Goal: Task Accomplishment & Management: Use online tool/utility

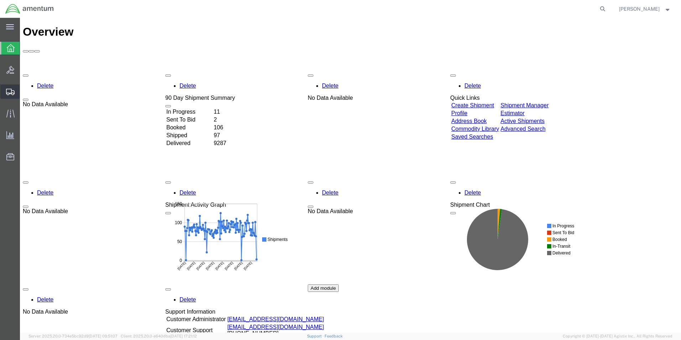
click at [0, 0] on span "Create from Template" at bounding box center [0, 0] width 0 height 0
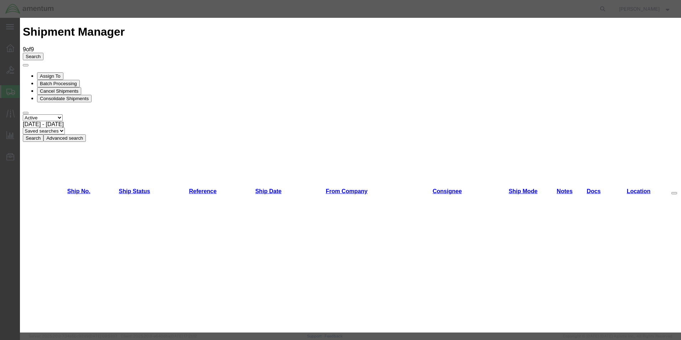
scroll to position [214, 0]
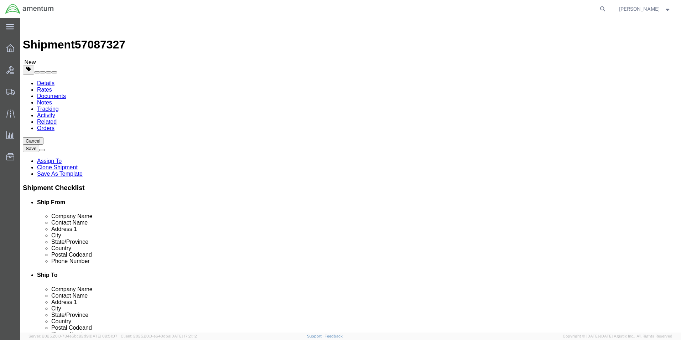
select select "49831"
select select "49920"
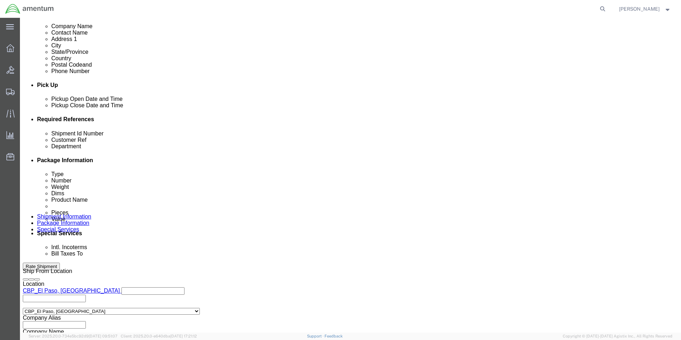
scroll to position [312, 0]
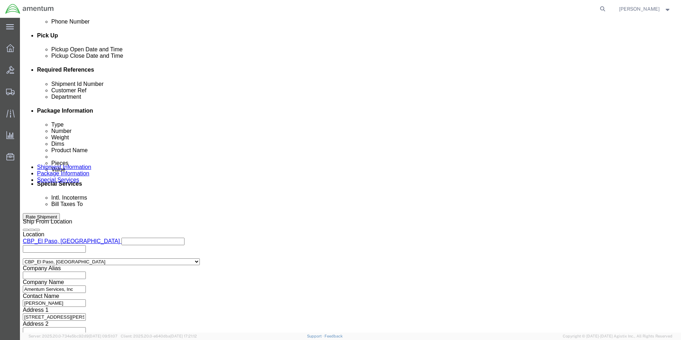
drag, startPoint x: 129, startPoint y: 129, endPoint x: 69, endPoint y: 129, distance: 59.8
click div "Shipment Id Number 262359"
type input "573-011058"
drag, startPoint x: 282, startPoint y: 127, endPoint x: 235, endPoint y: 125, distance: 47.0
click div "Customer Ref 262359"
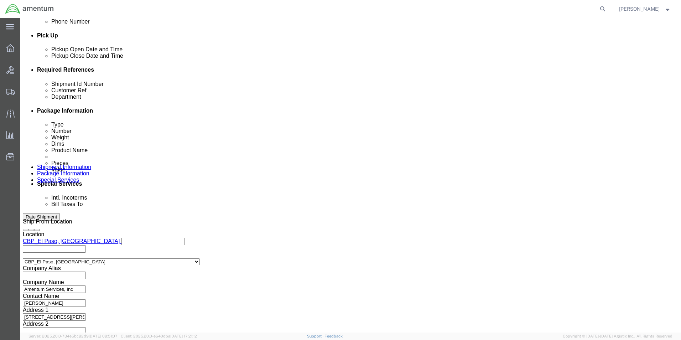
type input "573-011058"
click button "Continue"
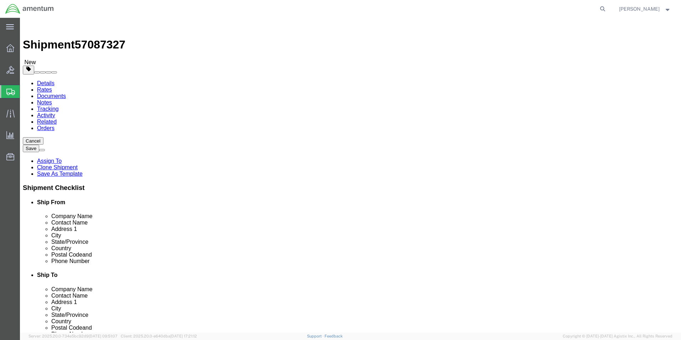
drag, startPoint x: 105, startPoint y: 154, endPoint x: 99, endPoint y: 153, distance: 6.8
click input "10.00"
type input "32"
type input "21"
type input "13"
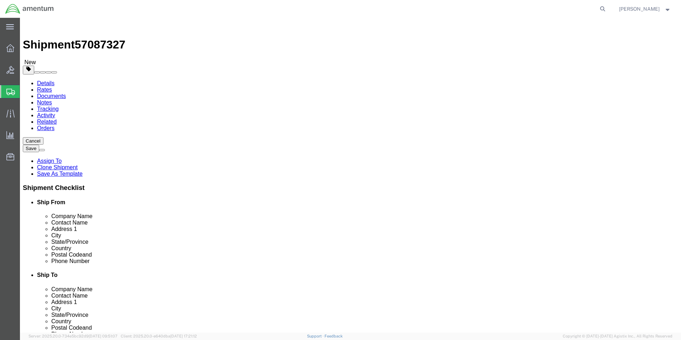
drag, startPoint x: 111, startPoint y: 164, endPoint x: 56, endPoint y: 172, distance: 55.8
click div "Package Type Select Bale(s) Basket(s) Bolt(s) Bottle(s) Buckets Bulk Bundle(s) …"
type input "50.55"
click div "Package Content # 1 1 x Cardboard Box(es) Package Type Select Bale(s) Basket(s)…"
click dd "10.00 Each"
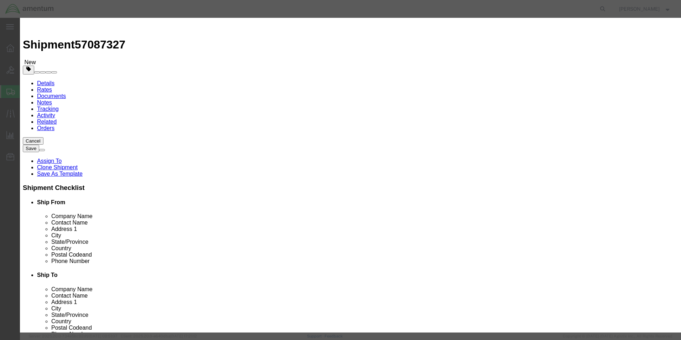
drag, startPoint x: 233, startPoint y: 69, endPoint x: 171, endPoint y: 70, distance: 62.7
click div "Pieces 10.00 Select Bag Barrels 100Board Feet Bottle Box Blister Pack Carats Ca…"
type input "1"
click div "Commodity library"
drag, startPoint x: 233, startPoint y: 82, endPoint x: 185, endPoint y: 84, distance: 48.5
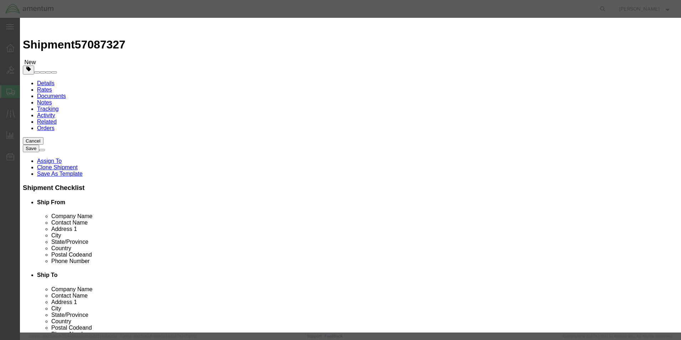
click div "Total Value Total value of all the pieces 30 Select ADP AED AFN ALL AMD AOA ARS…"
type input "850"
click h3 "Edit content"
drag, startPoint x: 423, startPoint y: 52, endPoint x: 393, endPoint y: 53, distance: 29.2
click div "Description 2225bc06003"
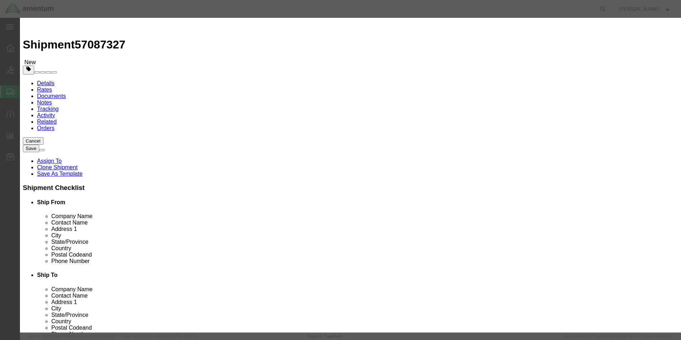
click textarea "2225bc06003"
type textarea "T/R Gear Box SN# ma127177"
click button "Save & Close"
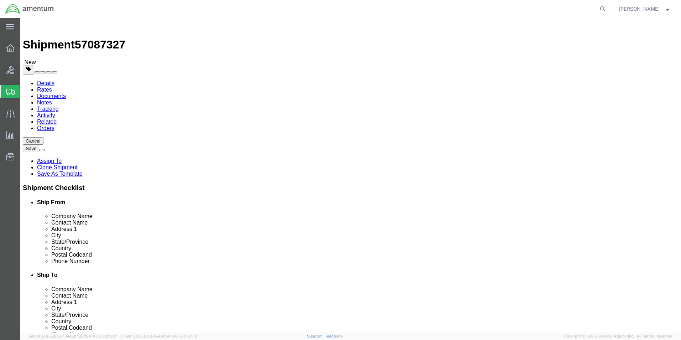
click button "Continue"
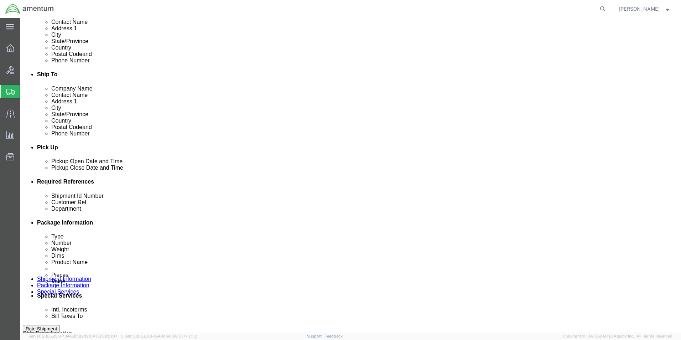
scroll to position [249, 0]
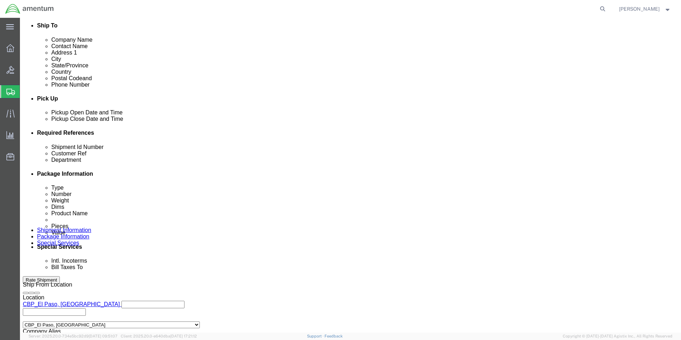
click div "Rate Shipment"
click button "Rate Shipment"
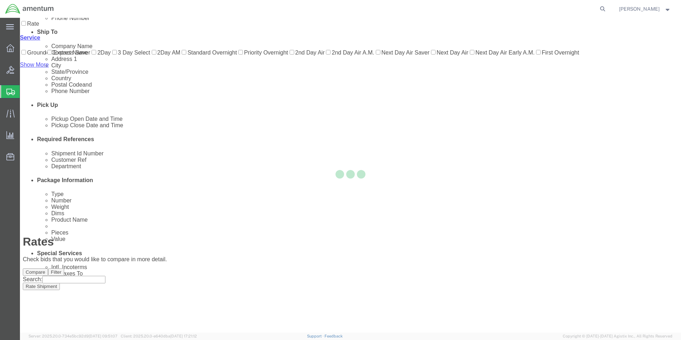
scroll to position [17, 0]
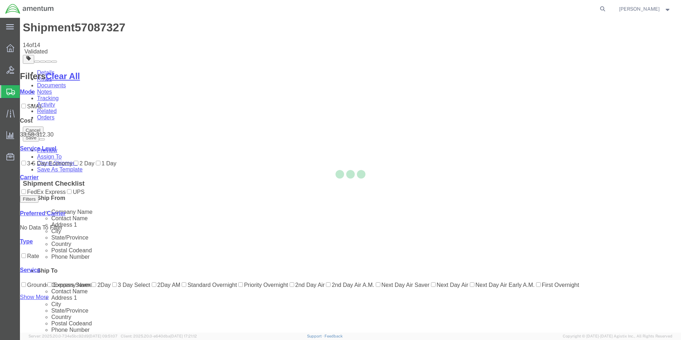
scroll to position [0, 0]
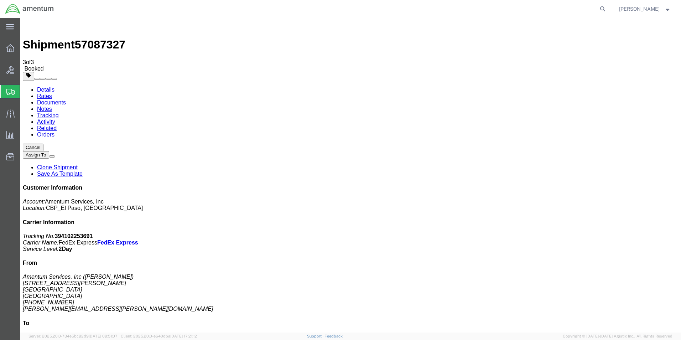
click at [0, 0] on span "Create from Template" at bounding box center [0, 0] width 0 height 0
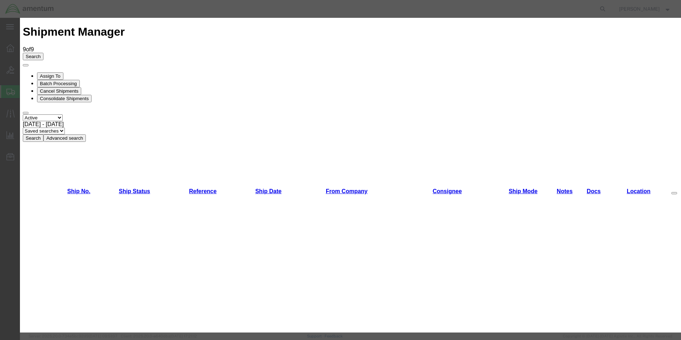
scroll to position [734, 0]
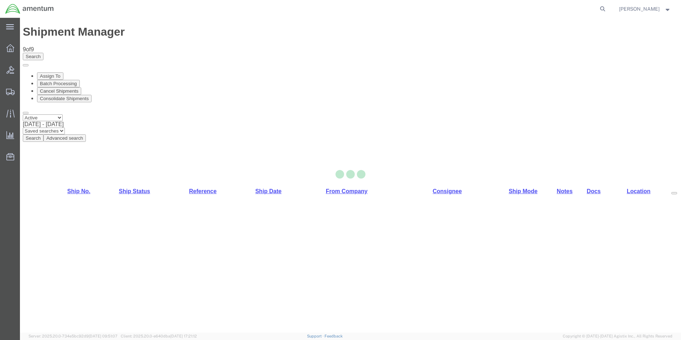
select select "49831"
select select "49950"
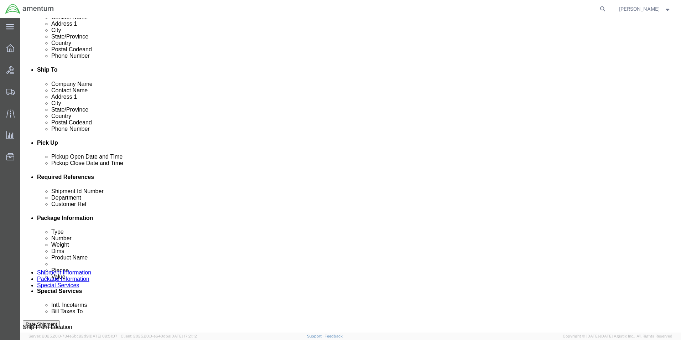
scroll to position [285, 0]
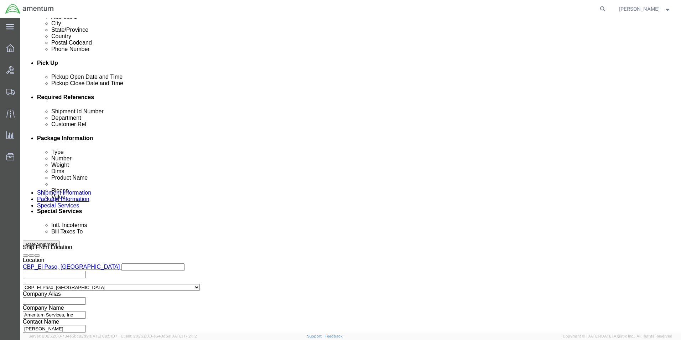
drag, startPoint x: 107, startPoint y: 152, endPoint x: 68, endPoint y: 152, distance: 39.2
click div "Shipment Id Number 258211, 258080"
type input "503-011031"
drag, startPoint x: 134, startPoint y: 169, endPoint x: 66, endPoint y: 164, distance: 68.6
click div "Customer Ref 258211, 258080"
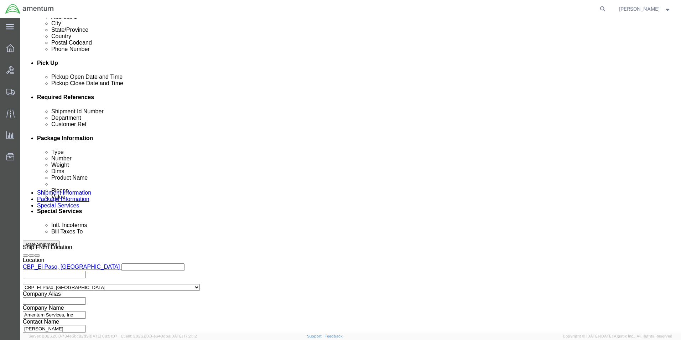
type input "503-011031"
click button "Continue"
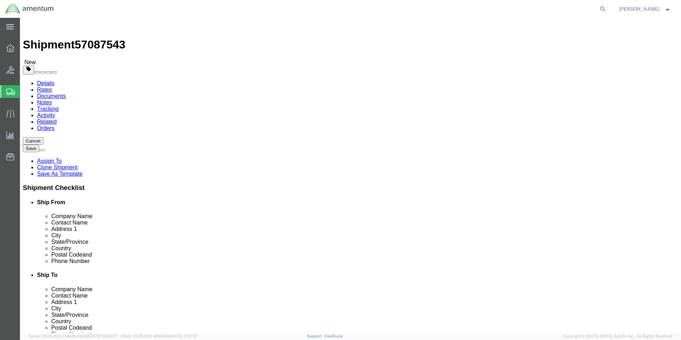
drag, startPoint x: 116, startPoint y: 151, endPoint x: 82, endPoint y: 153, distance: 33.5
click div "Dimensions Separate dimensions for each package, Length x Width x Height Length…"
type input "8"
type input "6"
type input "1"
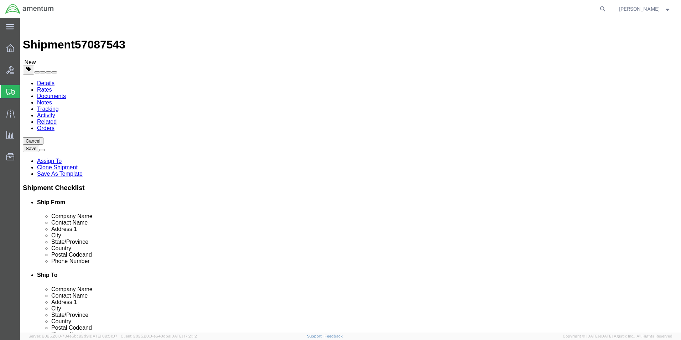
drag, startPoint x: 112, startPoint y: 165, endPoint x: 98, endPoint y: 166, distance: 13.5
click input "0.10"
click dd "500.00 USD"
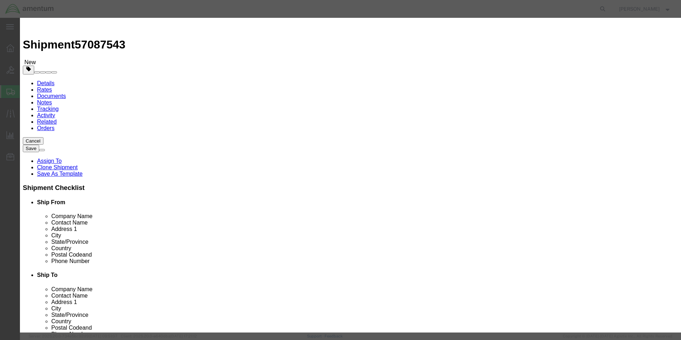
drag, startPoint x: 256, startPoint y: 53, endPoint x: 199, endPoint y: 54, distance: 57.3
click div "Product Name AIRCRAFT PARTS"
type input "shop items"
click div "Commodity library"
drag, startPoint x: 231, startPoint y: 68, endPoint x: 193, endPoint y: 68, distance: 38.8
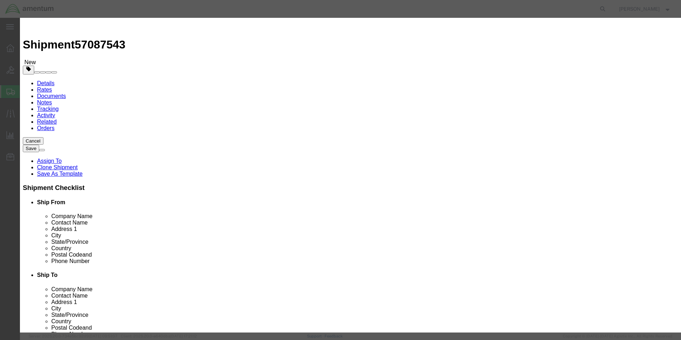
click div "Pieces 17.00 Select Bag Barrels 100Board Feet Bottle Box Blister Pack Carats Ca…"
type input "1"
click div
drag, startPoint x: 232, startPoint y: 82, endPoint x: 188, endPoint y: 82, distance: 43.8
click div "Total Value 29.41 Select ADP AED AFN ALL AMD AOA ARS ATS AUD AWG AZN BAM BBD BD…"
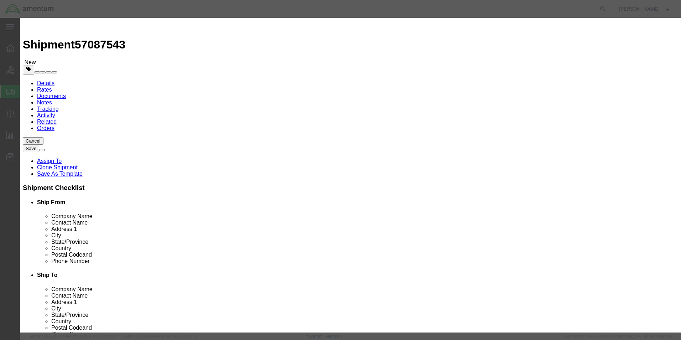
type input "150"
drag, startPoint x: 446, startPoint y: 63, endPoint x: 403, endPoint y: 53, distance: 44.1
click textarea "NSA5319-04-017, NSA5319-04-96, NSA5319-04-01, 2212BC05001"
type textarea "[PERSON_NAME] pins"
click button "Save & Close"
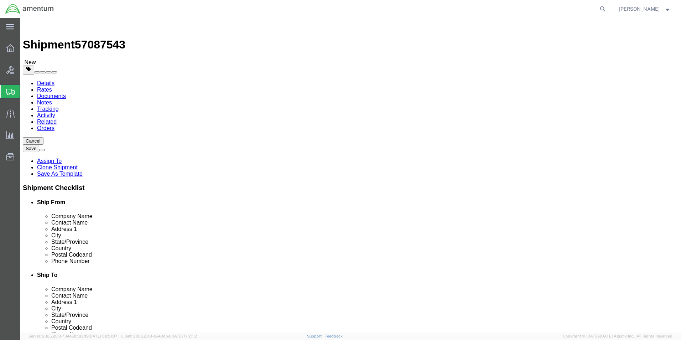
click button "Continue"
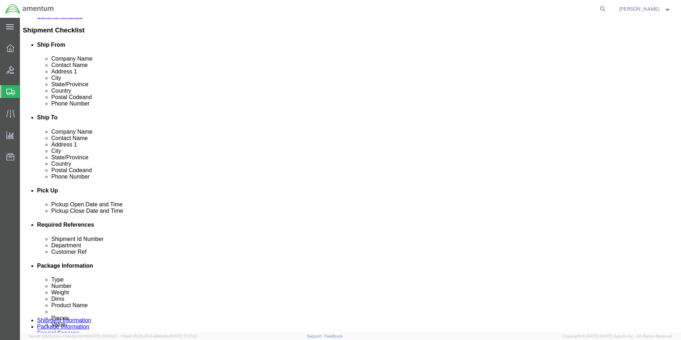
scroll to position [214, 0]
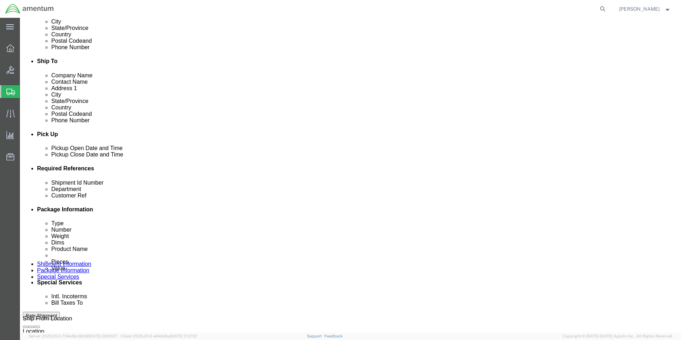
click button "Rate Shipment"
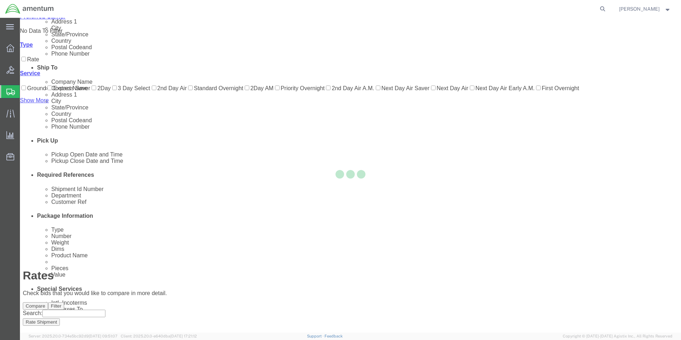
scroll to position [15, 0]
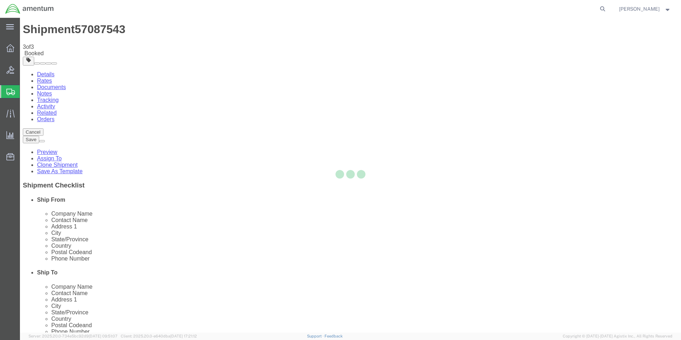
scroll to position [0, 0]
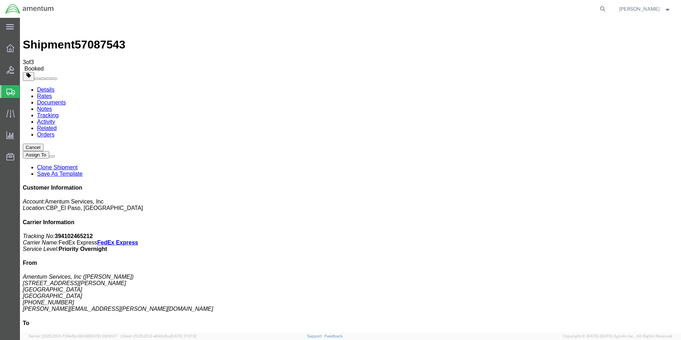
click at [0, 0] on span "Create from Template" at bounding box center [0, 0] width 0 height 0
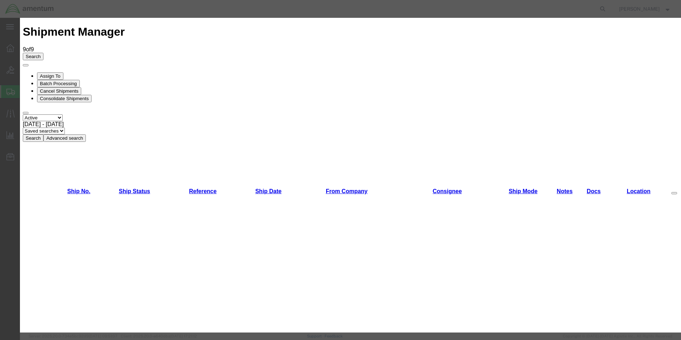
scroll to position [427, 0]
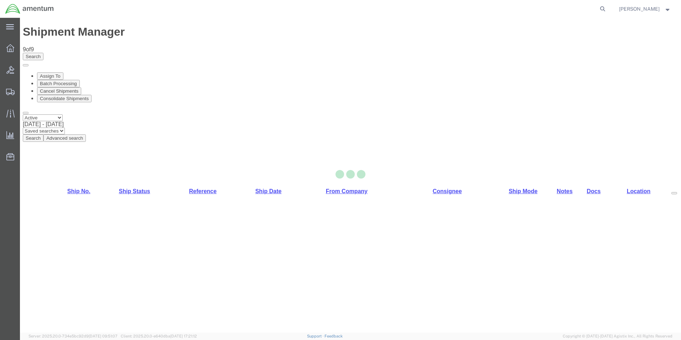
select select "49831"
select select "49941"
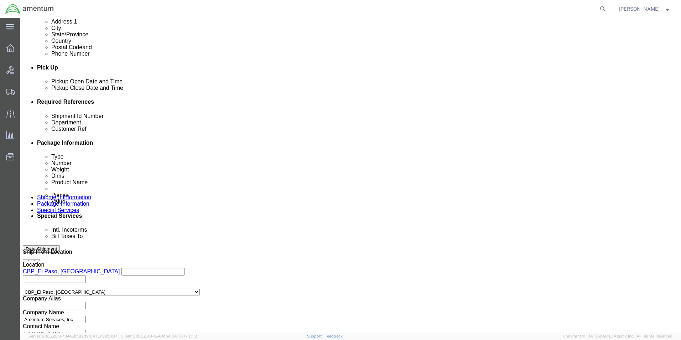
scroll to position [310, 0]
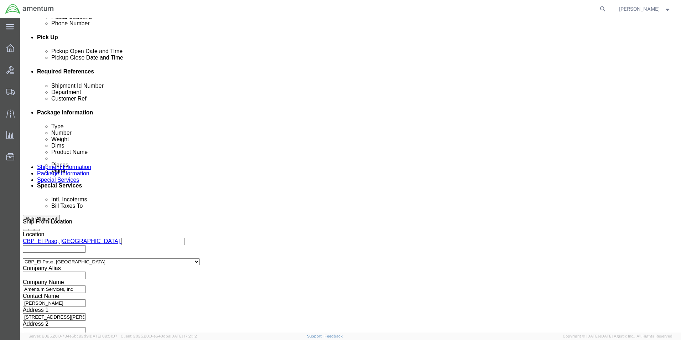
drag, startPoint x: 124, startPoint y: 129, endPoint x: 75, endPoint y: 129, distance: 48.8
click div "Shipment Id Number 275356"
type input "511-010993"
drag, startPoint x: 415, startPoint y: 134, endPoint x: 393, endPoint y: 137, distance: 22.3
click div "Shipment Id Number 511-010993 Department CBP Customer Ref 275356 Select Account…"
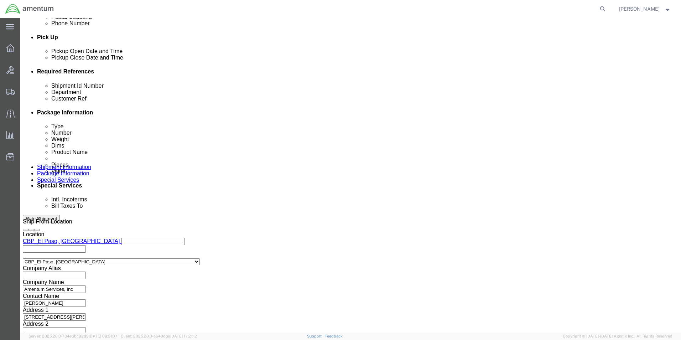
type input "511-010993"
click button "Continue"
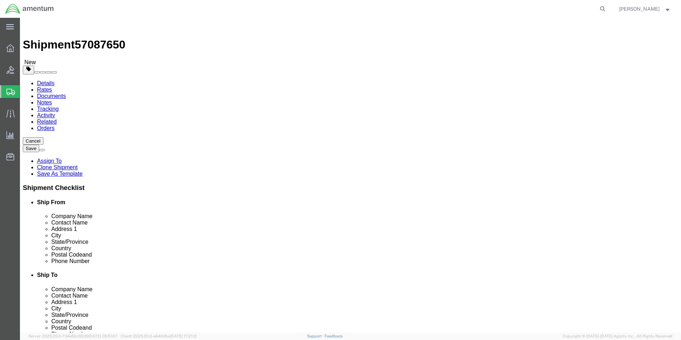
drag, startPoint x: 119, startPoint y: 148, endPoint x: 96, endPoint y: 150, distance: 22.5
click input "12.00"
type input "14"
type input "11"
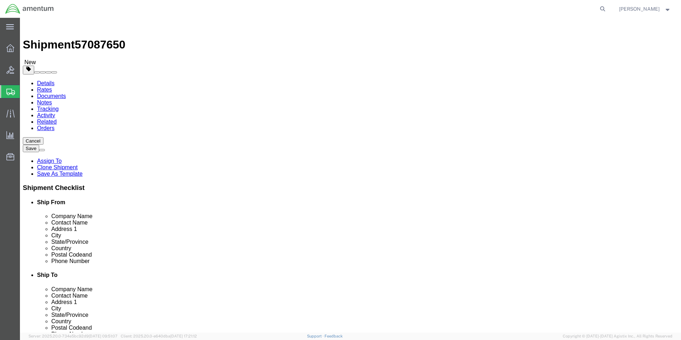
drag, startPoint x: 111, startPoint y: 166, endPoint x: 79, endPoint y: 166, distance: 32.4
click div "Weight 0.65 Select kgs lbs Ship. t°"
type input "5.40"
click dd "1.00 Each"
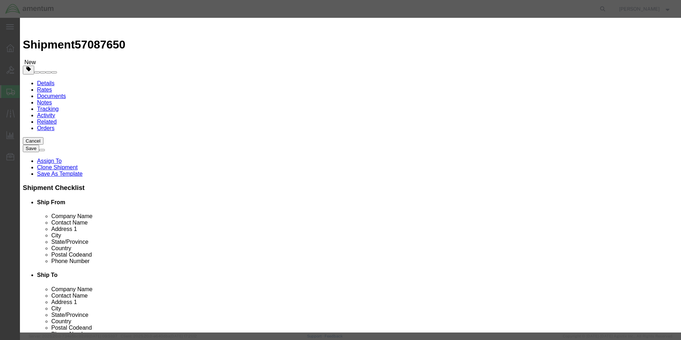
drag, startPoint x: 205, startPoint y: 68, endPoint x: 188, endPoint y: 68, distance: 16.7
click div "Pieces 1.00 Select Bag Barrels 100Board Feet Bottle Box Blister Pack Carats Can…"
type input "9"
type input "900"
drag, startPoint x: 283, startPoint y: 9, endPoint x: 278, endPoint y: 29, distance: 20.2
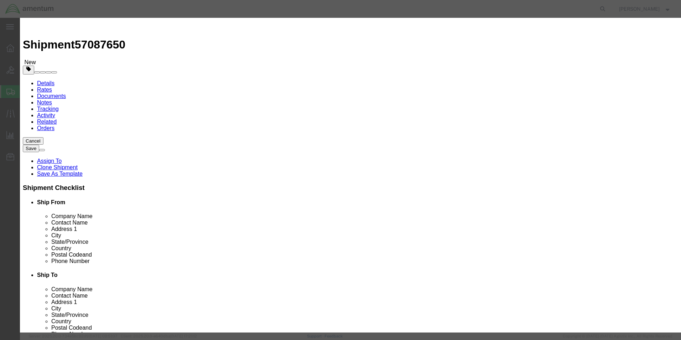
click div
drag, startPoint x: 416, startPoint y: 54, endPoint x: 330, endPoint y: 54, distance: 86.2
click div "Product Name AIRCRAFT PARTS Pieces 9 Select Bag Barrels 100Board Feet Bottle Bo…"
type textarea "Orings, Spacers, Springs, Washers"
click button "Save & Close"
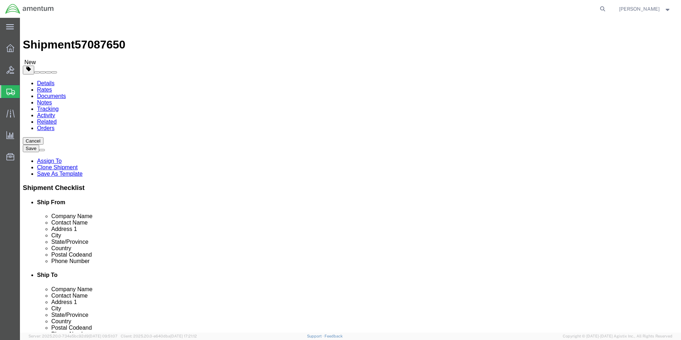
click button "Continue"
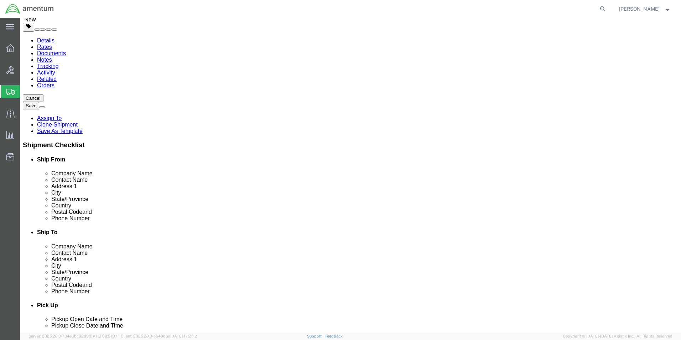
scroll to position [214, 0]
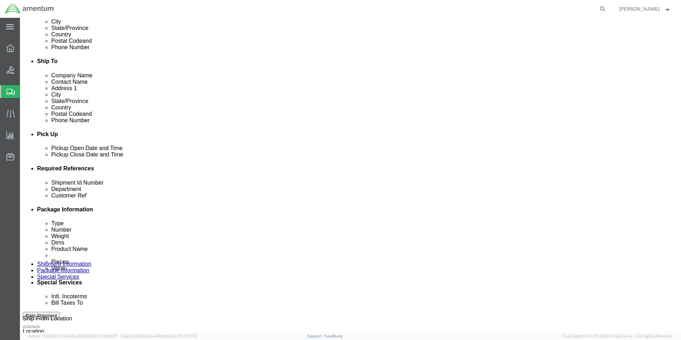
click button "Rate Shipment"
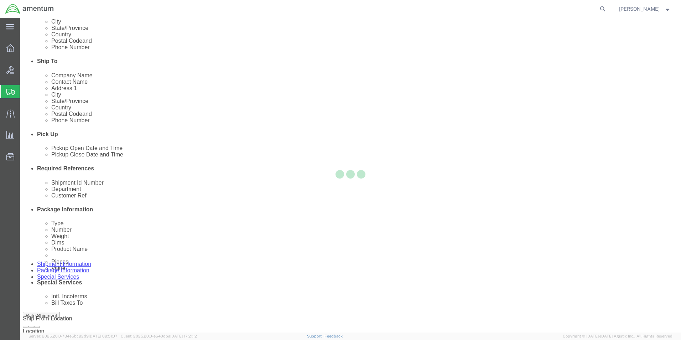
scroll to position [15, 0]
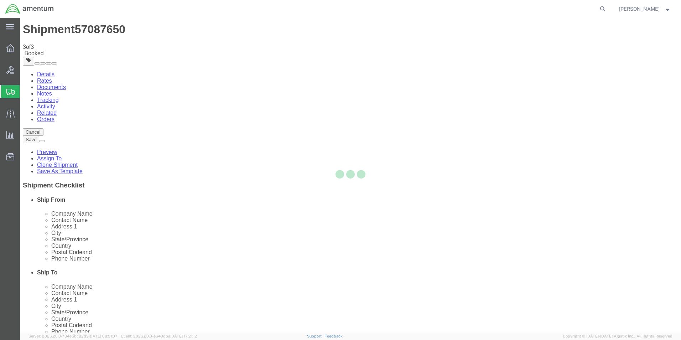
scroll to position [0, 0]
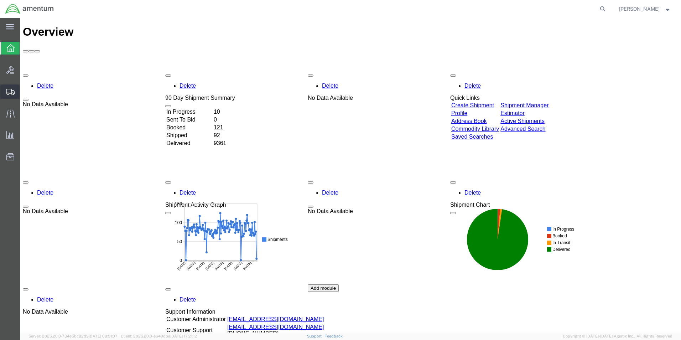
click at [0, 0] on span "Create from Template" at bounding box center [0, 0] width 0 height 0
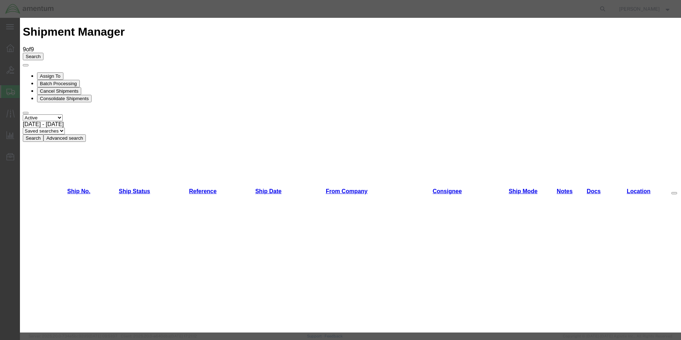
scroll to position [712, 0]
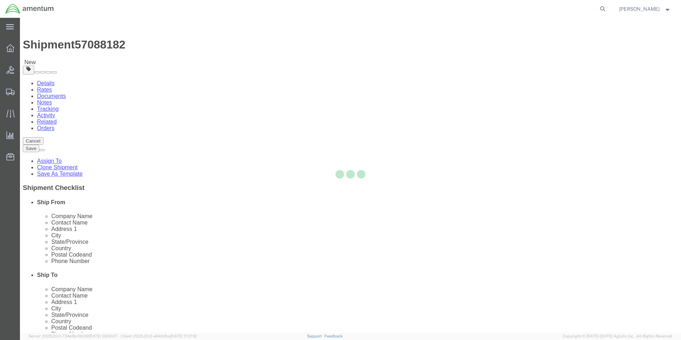
select select "49831"
select select "49949"
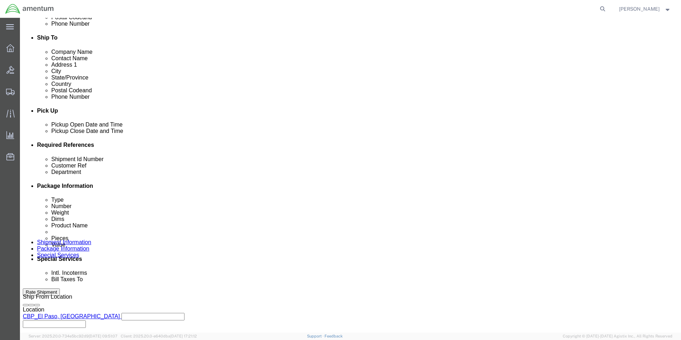
scroll to position [249, 0]
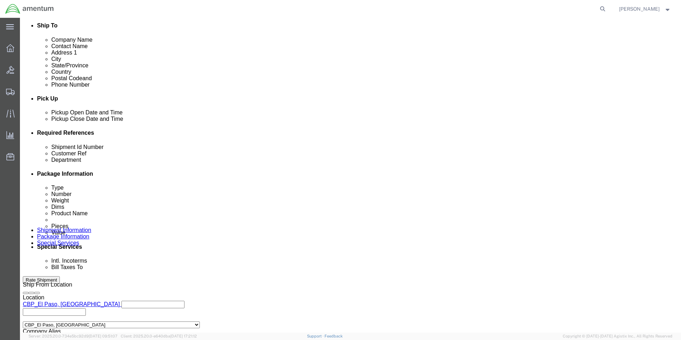
drag, startPoint x: 137, startPoint y: 191, endPoint x: 44, endPoint y: 190, distance: 93.6
click div "Shipment Id Number 269630"
type input "513-011089"
drag, startPoint x: 451, startPoint y: 190, endPoint x: 404, endPoint y: 190, distance: 47.4
click div "Customer Ref 269630"
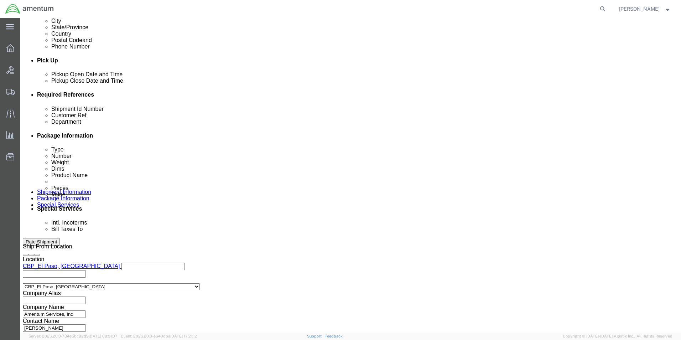
scroll to position [312, 0]
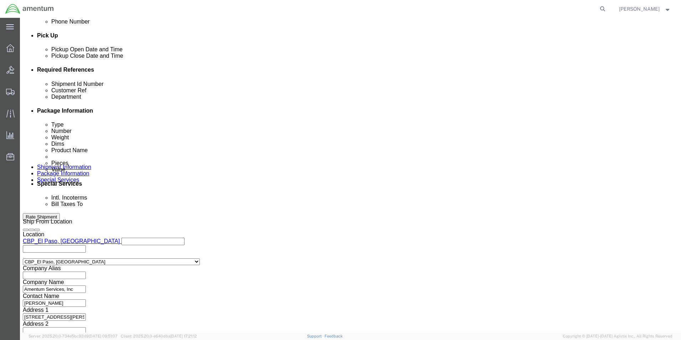
type input "513-011089"
click button "Continue"
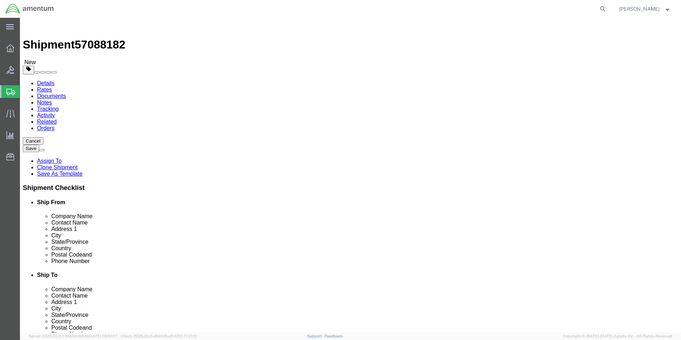
click select "Select Bale(s) Basket(s) Bolt(s) Bottle(s) Buckets Bulk Bundle(s) Can(s) Cardbo…"
select select "PAK"
click select "Select Bale(s) Basket(s) Bolt(s) Bottle(s) Buckets Bulk Bundle(s) Can(s) Cardbo…"
type input "10.25"
type input "12.75"
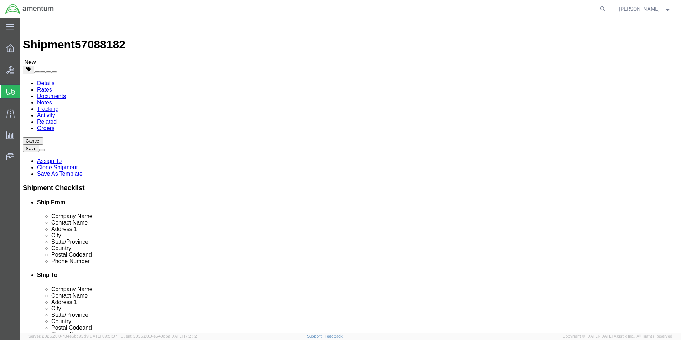
type input "1.00"
drag, startPoint x: 117, startPoint y: 167, endPoint x: 84, endPoint y: 168, distance: 32.4
click div "Weight 10.80 Select kgs lbs Ship. t°"
type input "0.30"
click div "Package Content # 1 1 x PAK Package Type Select Bale(s) Basket(s) Bolt(s) Bottl…"
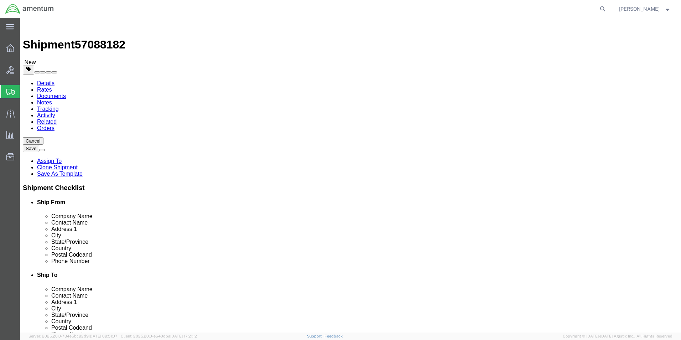
click dd "750.00 USD"
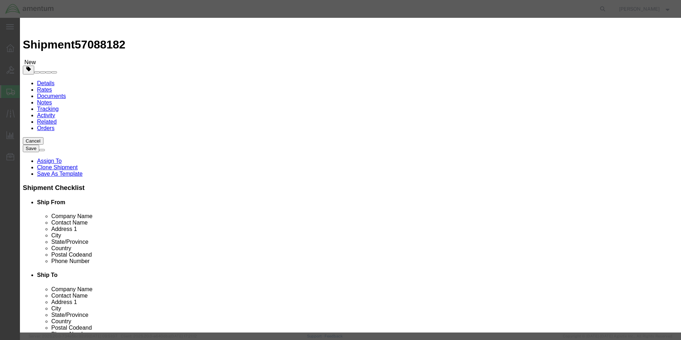
drag, startPoint x: 207, startPoint y: 72, endPoint x: 192, endPoint y: 71, distance: 15.0
click div "Pieces 1.00 Select Bag Barrels 100Board Feet Bottle Box Blister Pack Carats Can…"
type input "2"
click div "Commodity library"
drag, startPoint x: 231, startPoint y: 83, endPoint x: 171, endPoint y: 82, distance: 60.2
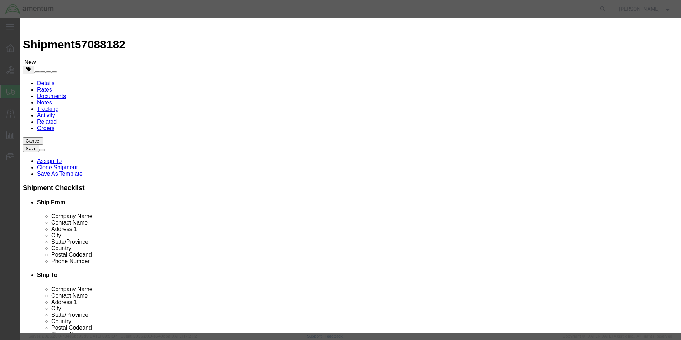
click div "Total Value 1500 Select ADP AED AFN ALL AMD AOA ARS ATS AUD AWG AZN BAM BBD BDT…"
type input "250"
drag, startPoint x: 437, startPoint y: 53, endPoint x: 314, endPoint y: 54, distance: 122.5
click div "Product Name AIRCRAFT PARTS Pieces 2 Select Bag Barrels 100Board Feet Bottle Bo…"
type textarea "cONNECTORS"
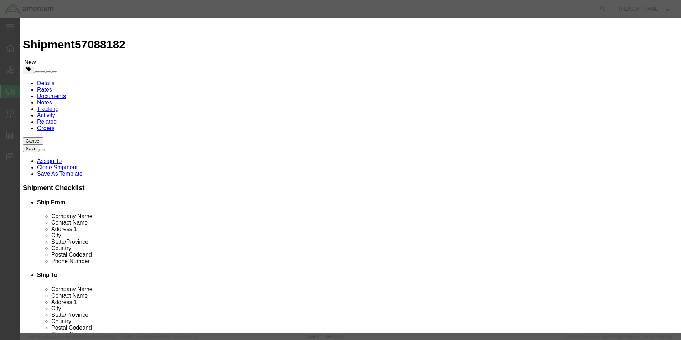
click button "Save & Close"
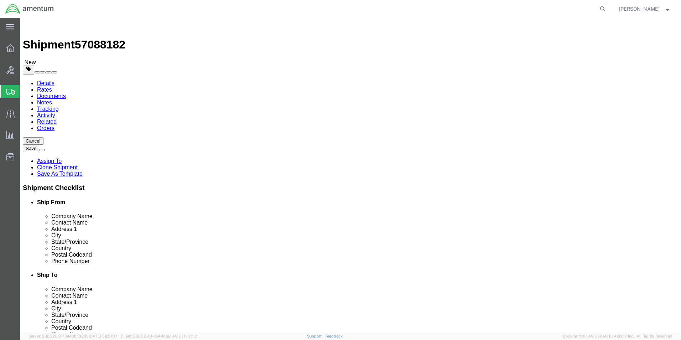
click button "Continue"
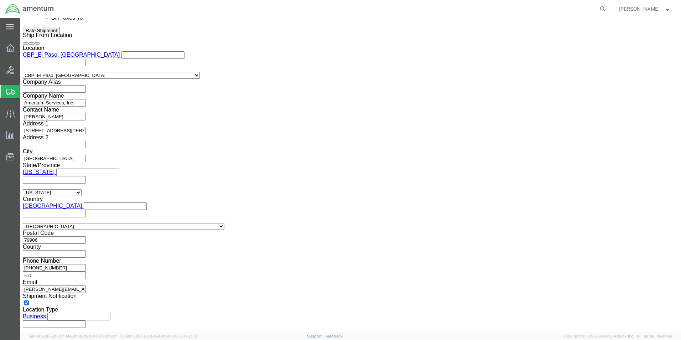
scroll to position [392, 0]
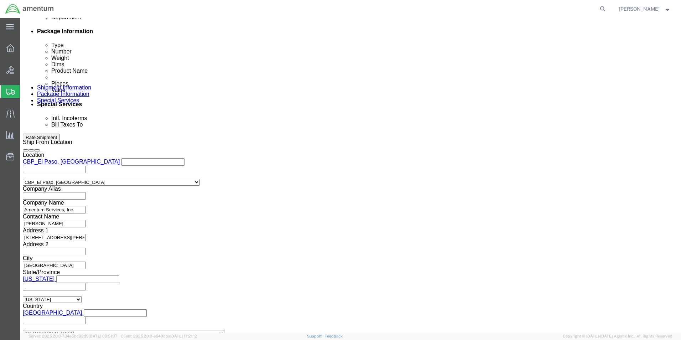
click button "Rate Shipment"
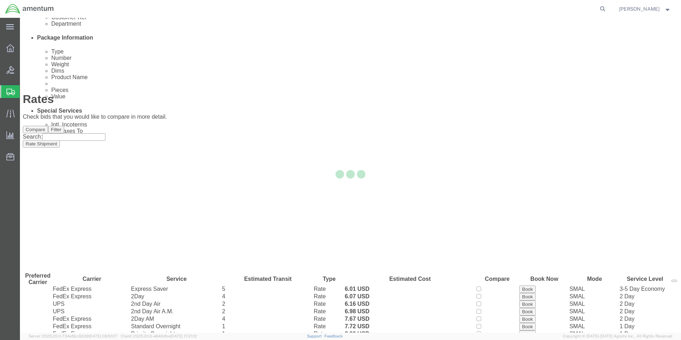
scroll to position [0, 0]
